Goal: Information Seeking & Learning: Learn about a topic

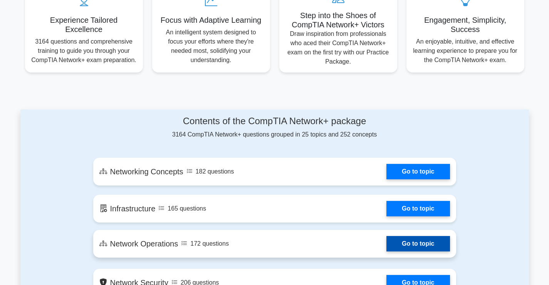
scroll to position [77, 0]
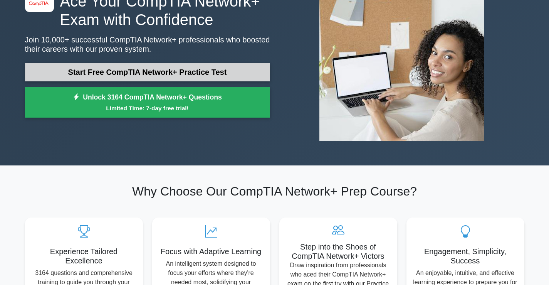
click at [150, 70] on link "Start Free CompTIA Network+ Practice Test" at bounding box center [147, 72] width 245 height 18
